Goal: Check status: Check status

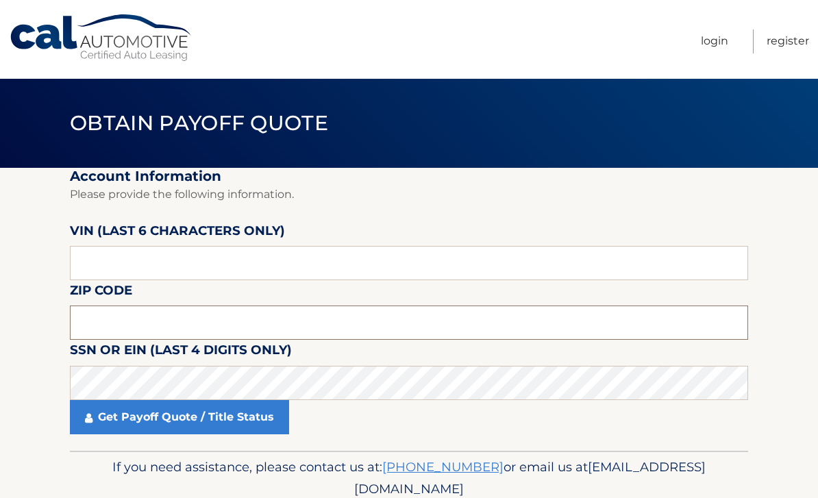
click at [363, 329] on input "text" at bounding box center [409, 323] width 679 height 34
type input "19033"
click at [463, 263] on input "text" at bounding box center [409, 263] width 679 height 34
click at [247, 415] on link "Get Payoff Quote / Title Status" at bounding box center [179, 417] width 219 height 34
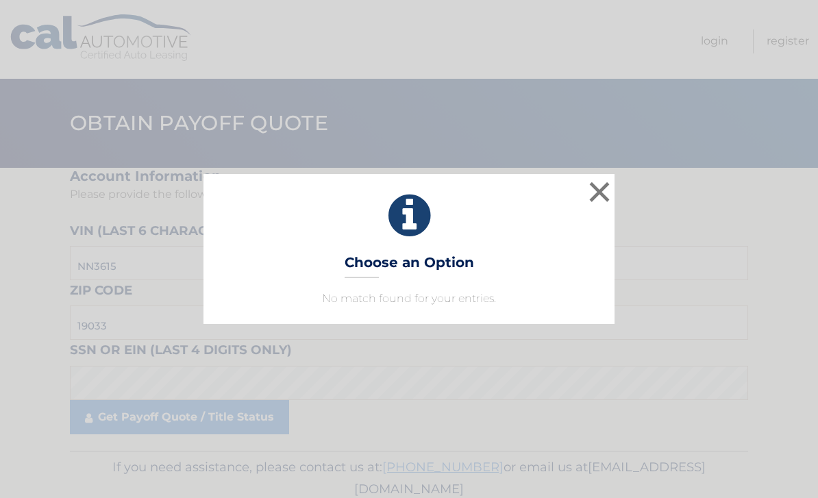
click at [598, 188] on button "×" at bounding box center [599, 191] width 27 height 27
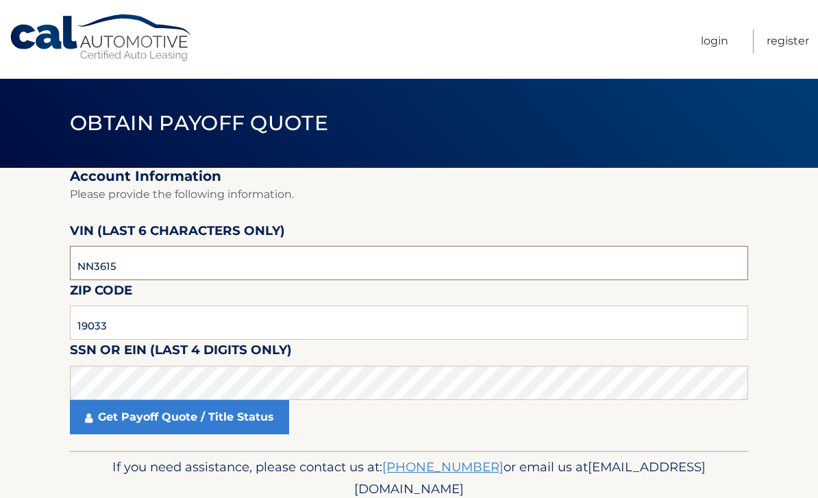
click at [465, 268] on input "NN3615" at bounding box center [409, 263] width 679 height 34
type input "N*****"
type input "361545"
click at [260, 414] on link "Get Payoff Quote / Title Status" at bounding box center [179, 417] width 219 height 34
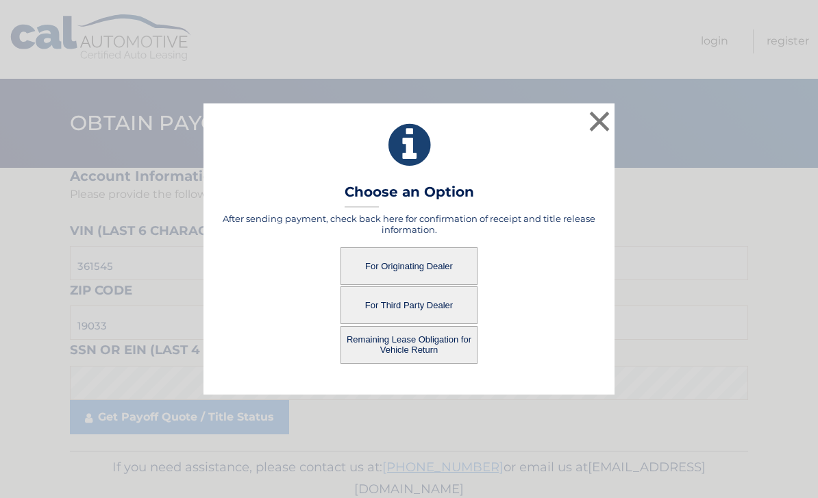
click at [452, 346] on button "Remaining Lease Obligation for Vehicle Return" at bounding box center [409, 345] width 137 height 38
click at [449, 355] on button "Remaining Lease Obligation for Vehicle Return" at bounding box center [409, 345] width 137 height 38
click at [435, 262] on button "For Originating Dealer" at bounding box center [409, 266] width 137 height 38
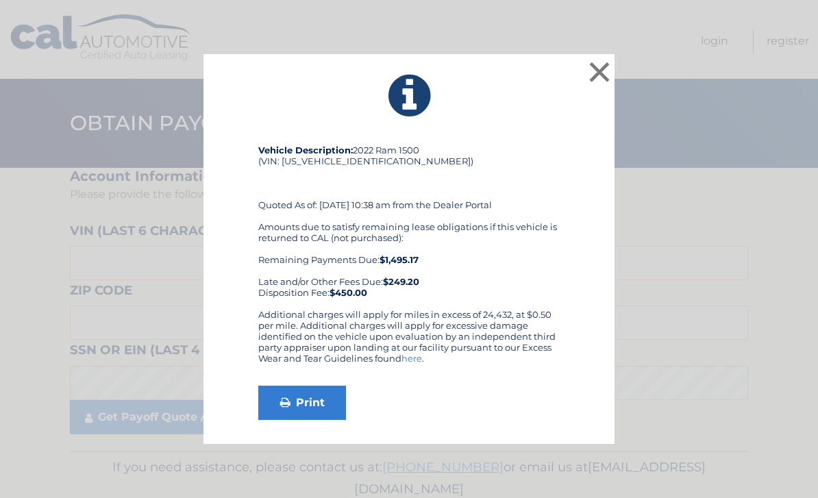
click at [586, 76] on button "×" at bounding box center [599, 71] width 27 height 27
